Goal: Task Accomplishment & Management: Manage account settings

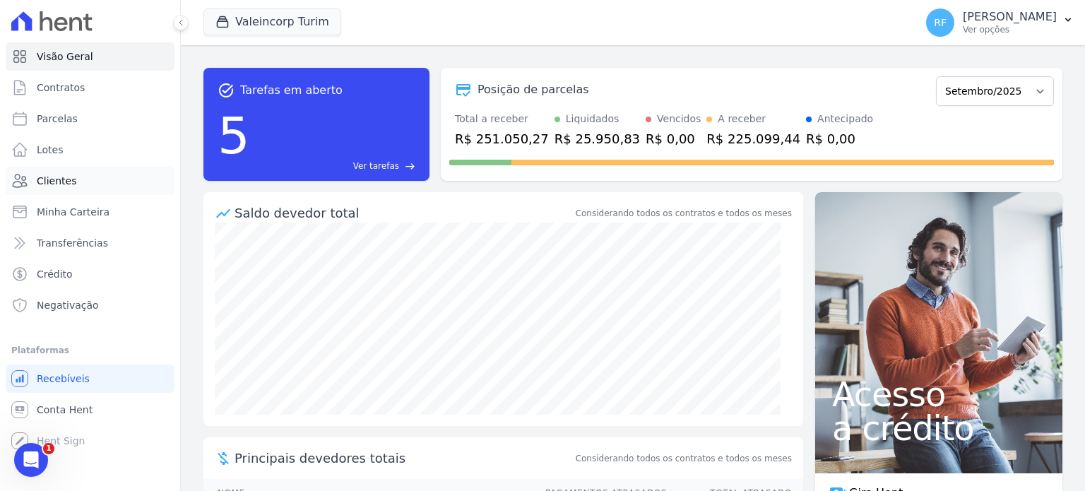
click at [76, 190] on link "Clientes" at bounding box center [90, 181] width 169 height 28
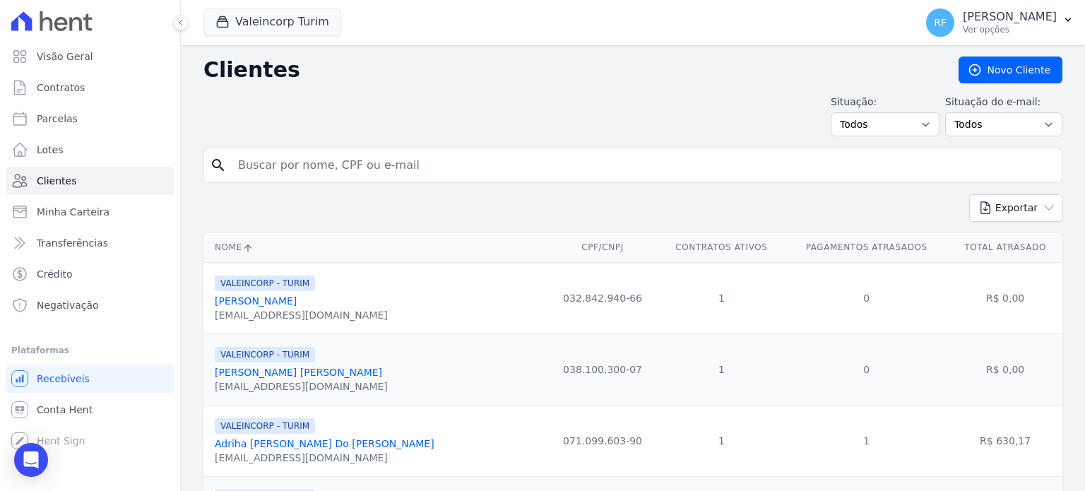
click at [346, 169] on input "search" at bounding box center [643, 165] width 827 height 28
type input "lizia"
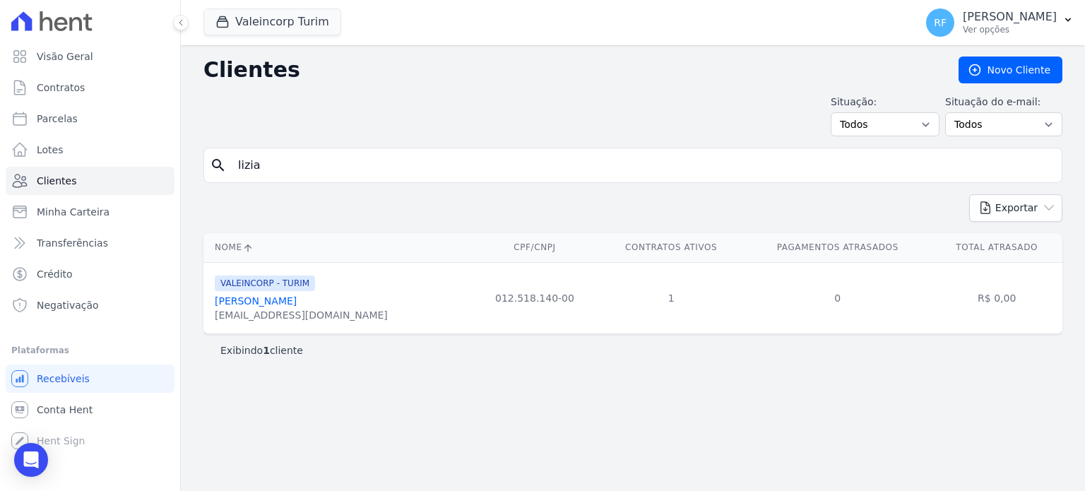
click at [271, 303] on link "[PERSON_NAME]" at bounding box center [256, 300] width 82 height 11
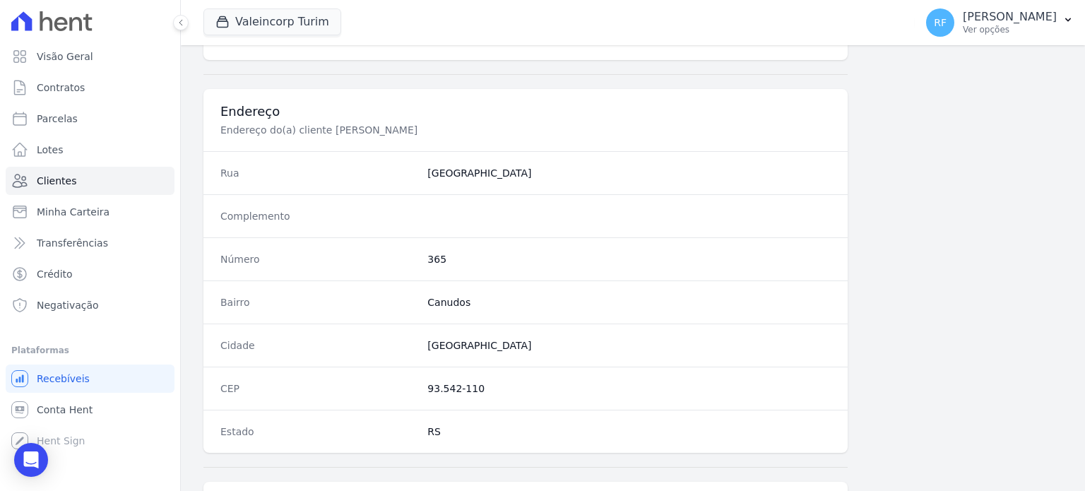
scroll to position [707, 0]
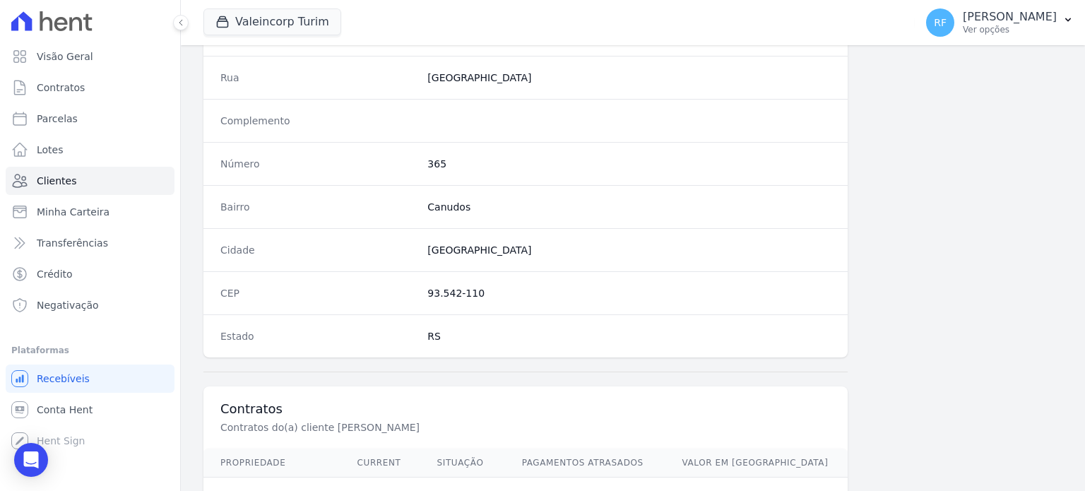
click at [481, 290] on dd "93.542-110" at bounding box center [628, 293] width 403 height 14
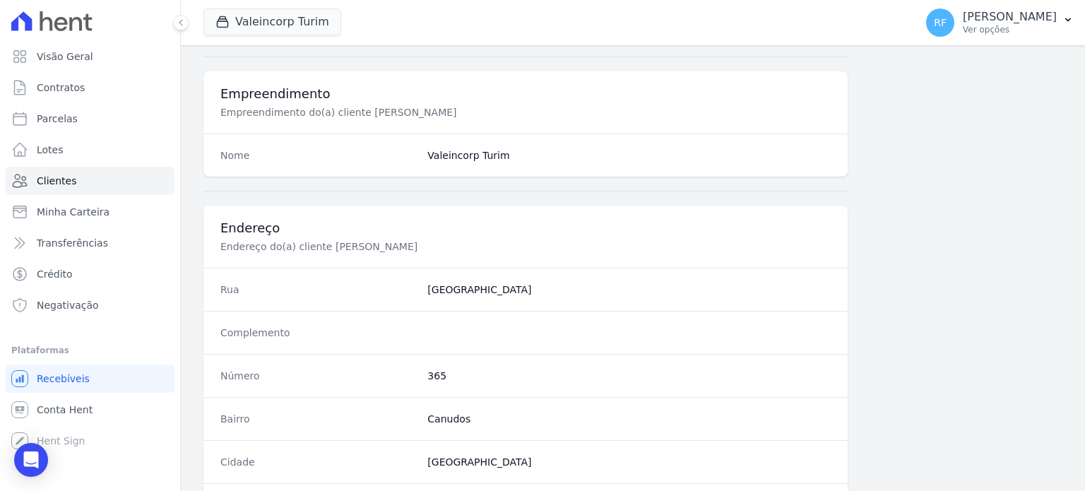
click at [456, 285] on dd "[GEOGRAPHIC_DATA]" at bounding box center [628, 290] width 403 height 14
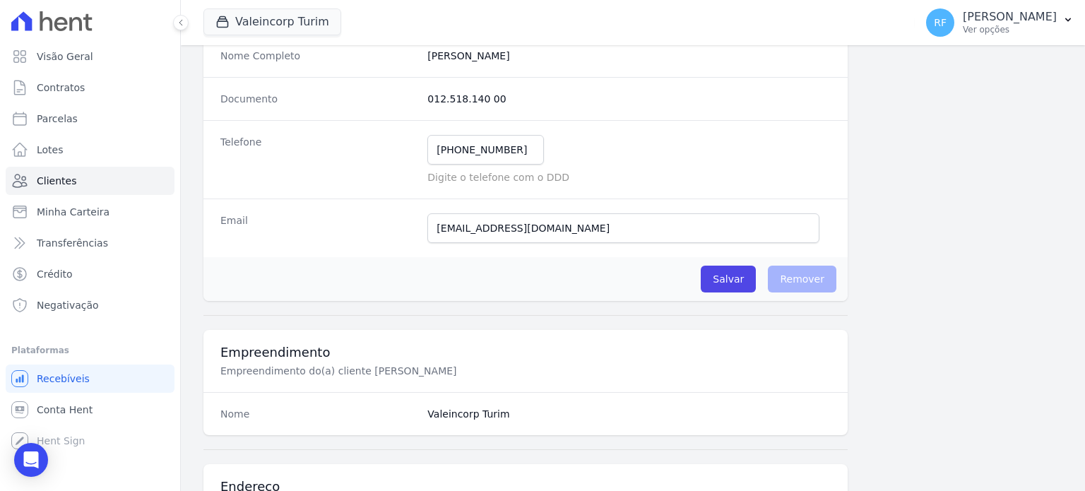
scroll to position [0, 0]
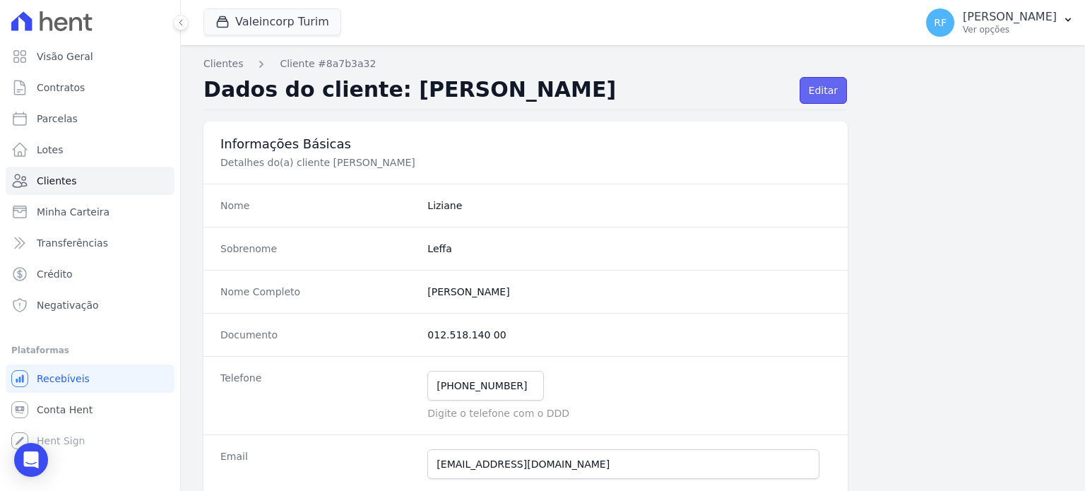
click at [822, 95] on link "Editar" at bounding box center [823, 90] width 47 height 27
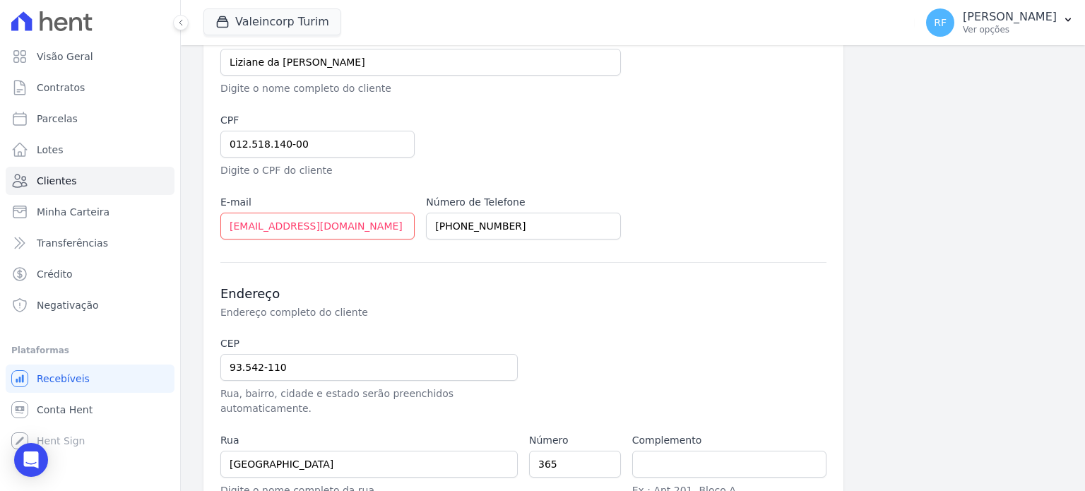
scroll to position [283, 0]
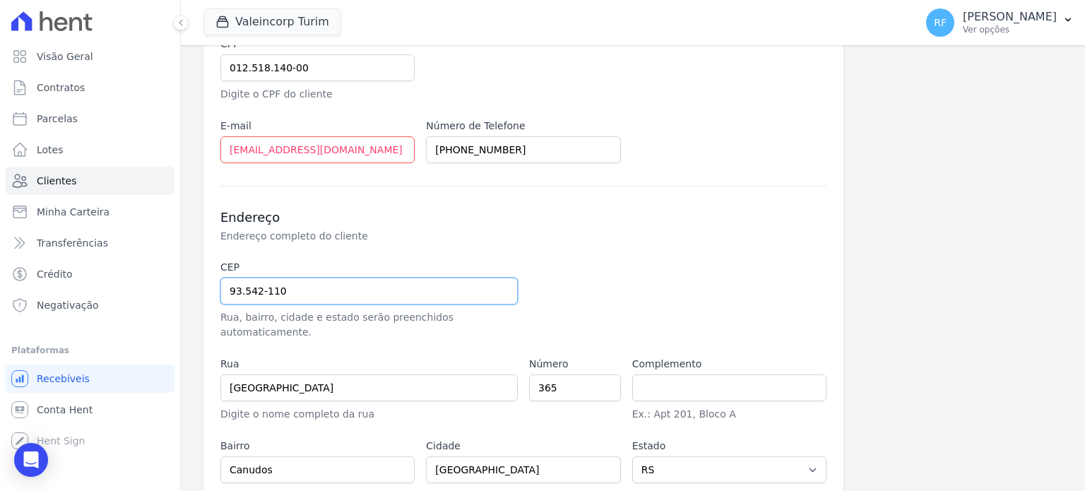
drag, startPoint x: 297, startPoint y: 289, endPoint x: 188, endPoint y: 285, distance: 109.6
click at [188, 285] on div "Clientes Cliente #8a7b3a32 Editar Cliente Informações Básicas Detalhes Cliente …" at bounding box center [633, 169] width 904 height 813
select select
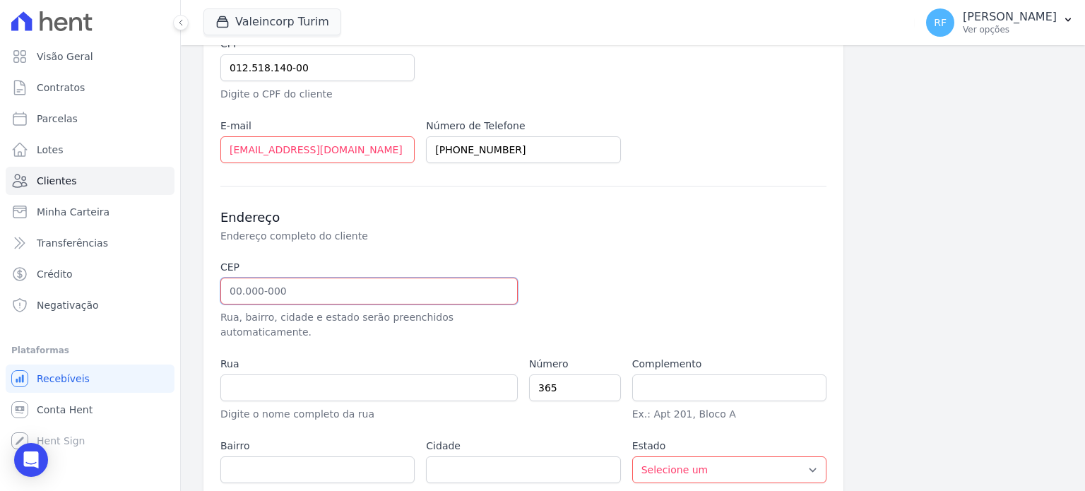
paste input "93.330-010"
type input "93.330-010"
type input "[GEOGRAPHIC_DATA]"
type input "Liberdade"
type input "[GEOGRAPHIC_DATA]"
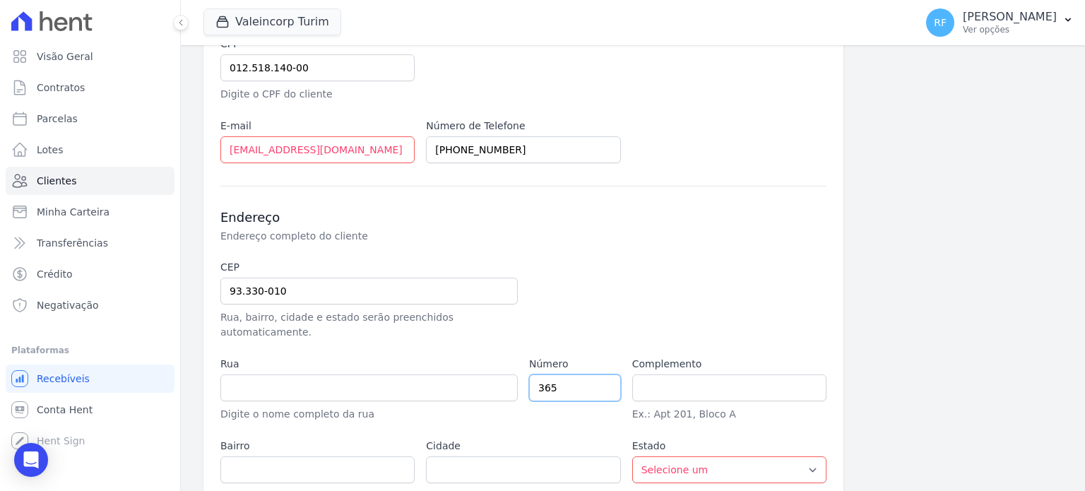
select select "RS"
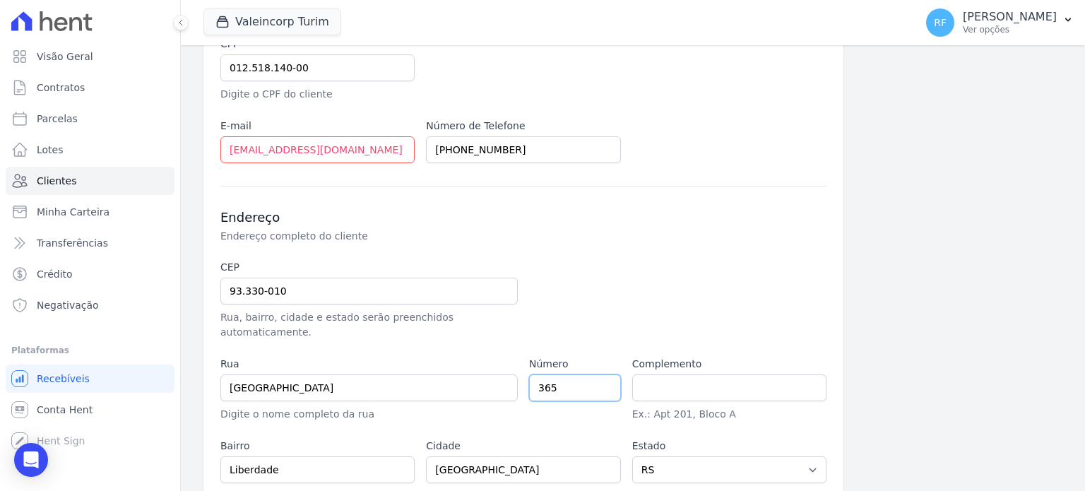
scroll to position [350, 0]
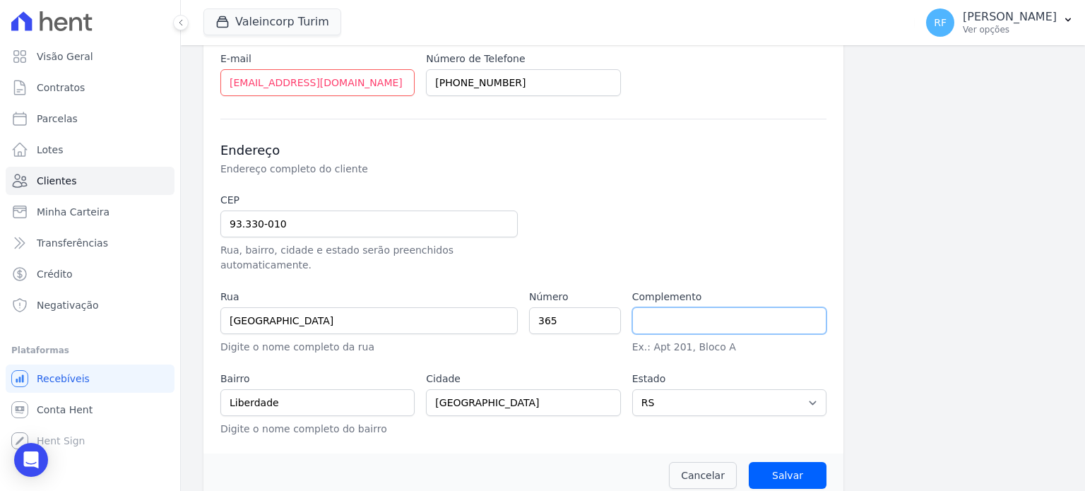
click at [681, 311] on input "text" at bounding box center [729, 320] width 194 height 27
click at [791, 464] on input "Salvar" at bounding box center [788, 475] width 78 height 27
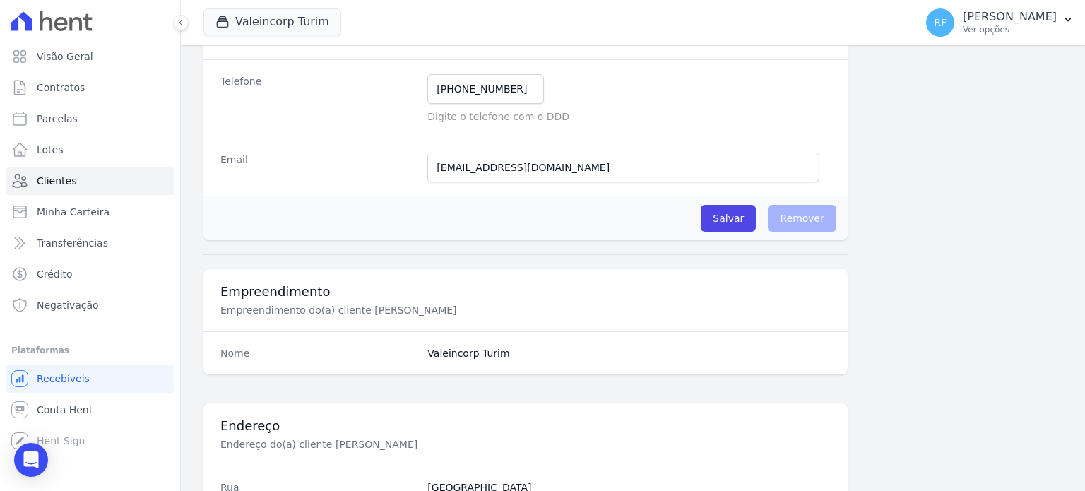
scroll to position [283, 0]
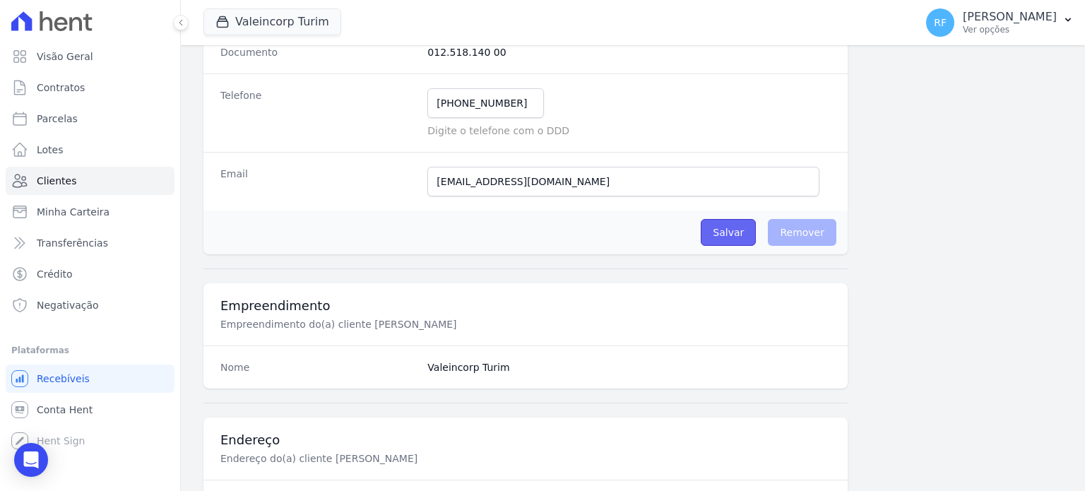
click at [717, 236] on input "Salvar" at bounding box center [728, 232] width 55 height 27
